Goal: Task Accomplishment & Management: Use online tool/utility

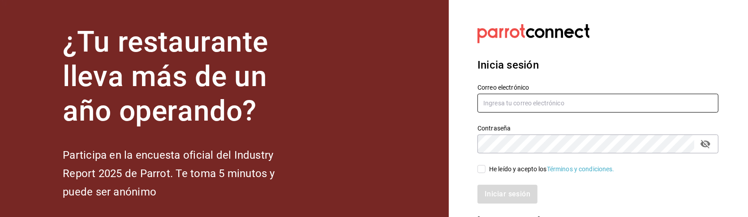
type input "hotaru.arcos@grupocosteno.com"
click at [480, 168] on input "He leído y acepto los Términos y condiciones." at bounding box center [482, 169] width 8 height 8
checkbox input "true"
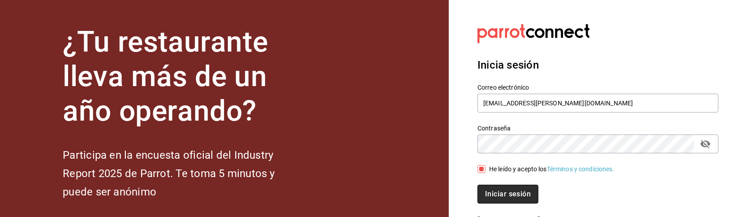
click at [499, 190] on button "Iniciar sesión" at bounding box center [508, 194] width 61 height 19
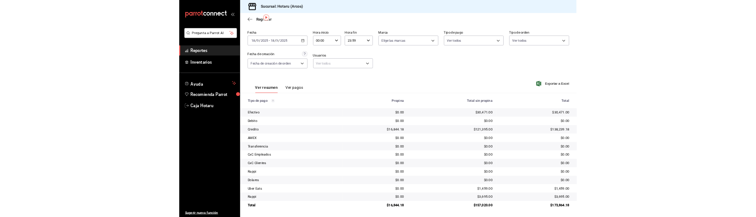
scroll to position [29, 0]
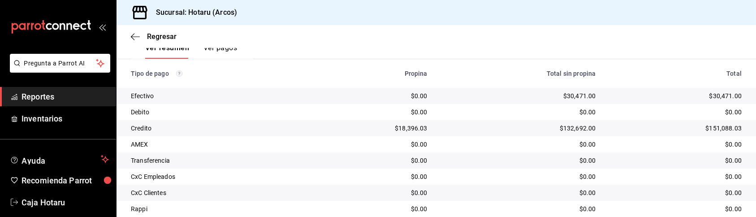
scroll to position [227, 0]
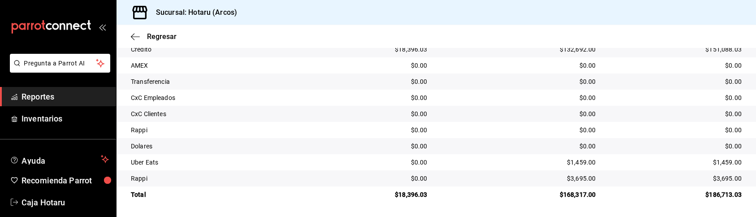
click at [79, 95] on span "Reportes" at bounding box center [65, 96] width 87 height 12
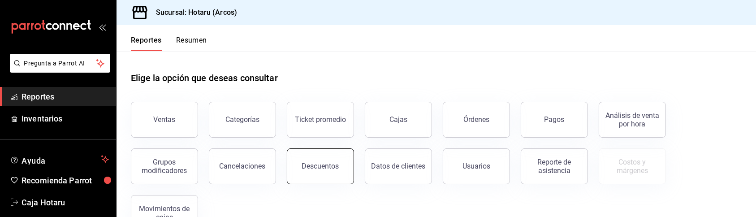
click at [296, 162] on button "Descuentos" at bounding box center [320, 166] width 67 height 36
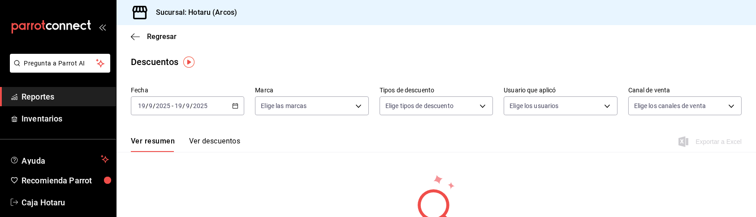
drag, startPoint x: 752, startPoint y: 72, endPoint x: 584, endPoint y: 155, distance: 187.3
click at [584, 155] on div "Fecha 2025-09-19 19 / 9 / 2025 - 2025-09-19 19 / 9 / 2025 Marca Elige las marca…" at bounding box center [435, 171] width 639 height 177
click at [226, 109] on div "2025-09-19 19 / 9 / 2025 - 2025-09-19 19 / 9 / 2025" at bounding box center [187, 105] width 113 height 19
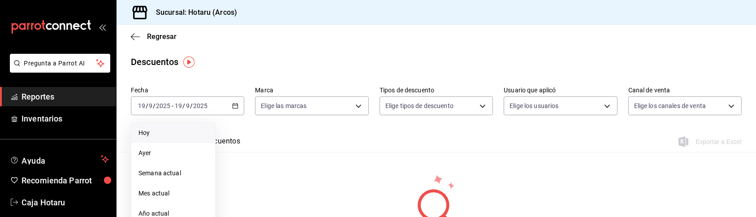
click at [177, 137] on span "Hoy" at bounding box center [172, 132] width 69 height 9
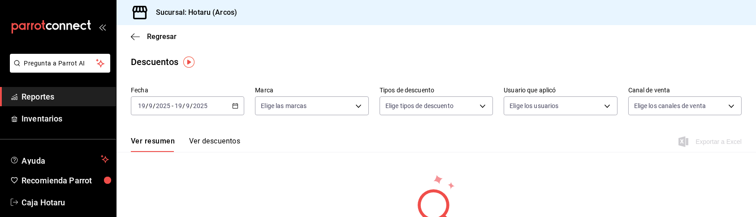
click at [237, 108] on icon "button" at bounding box center [235, 106] width 6 height 6
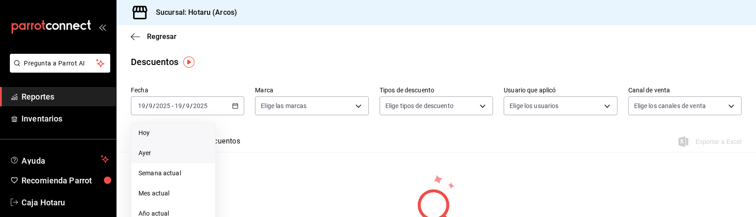
click at [181, 147] on li "Ayer" at bounding box center [173, 153] width 84 height 20
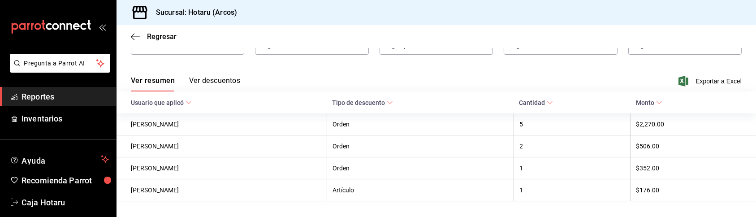
scroll to position [77, 0]
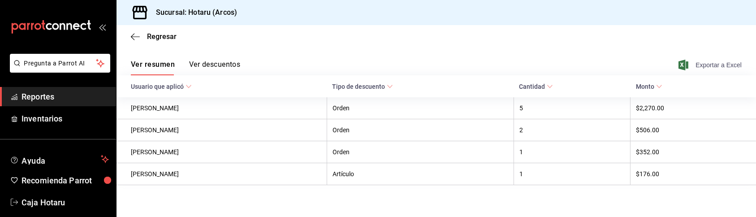
click at [686, 66] on span "Exportar a Excel" at bounding box center [710, 65] width 61 height 11
click at [722, 62] on span "Exportar a Excel" at bounding box center [710, 65] width 61 height 11
click at [66, 93] on span "Reportes" at bounding box center [65, 96] width 87 height 12
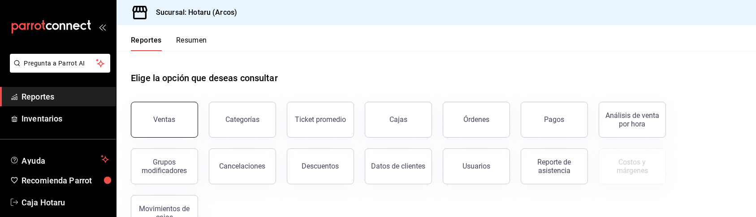
click at [164, 121] on div "Ventas" at bounding box center [165, 119] width 22 height 9
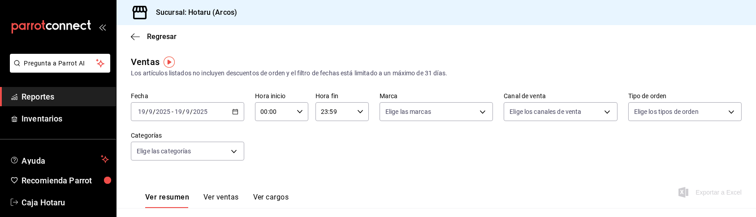
click at [236, 109] on icon "button" at bounding box center [235, 111] width 6 height 6
click at [161, 152] on li "Ayer" at bounding box center [173, 159] width 84 height 20
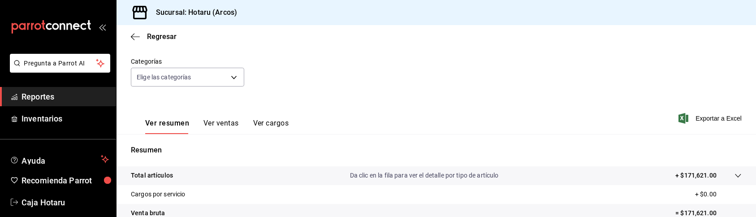
scroll to position [82, 0]
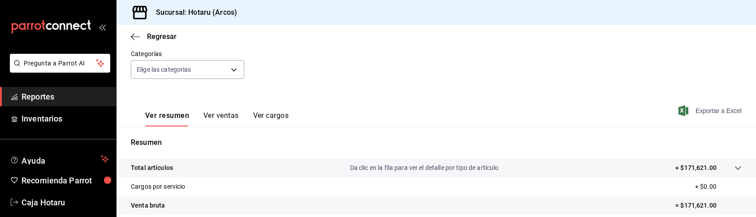
click at [724, 109] on span "Exportar a Excel" at bounding box center [710, 110] width 61 height 11
